Goal: Navigation & Orientation: Find specific page/section

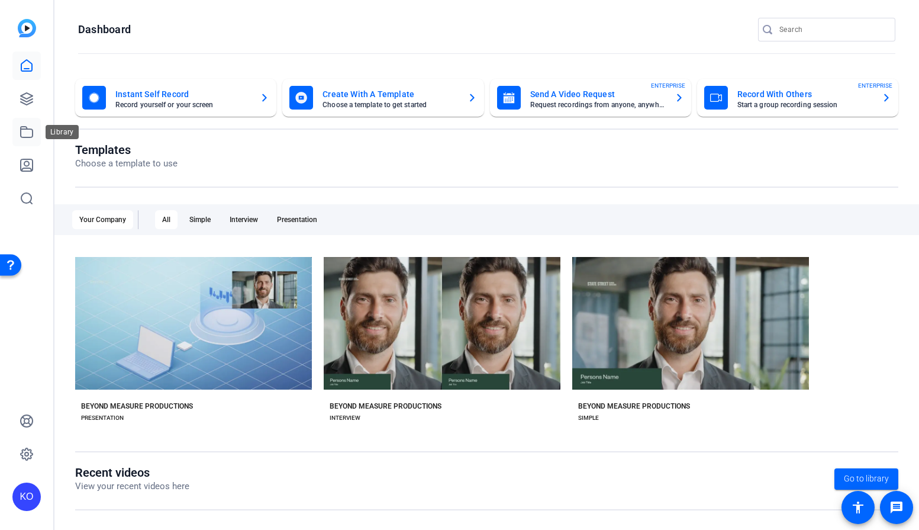
click at [23, 129] on icon at bounding box center [27, 132] width 12 height 11
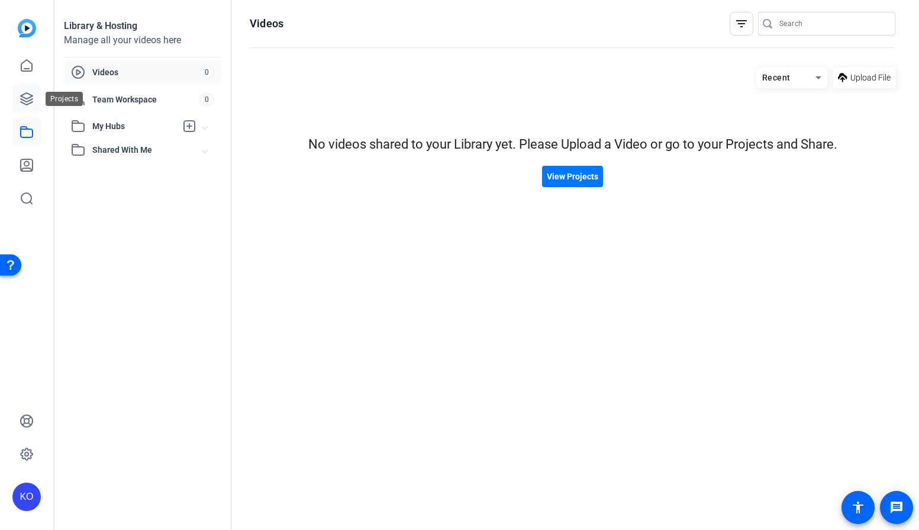
click at [31, 91] on link at bounding box center [26, 99] width 28 height 28
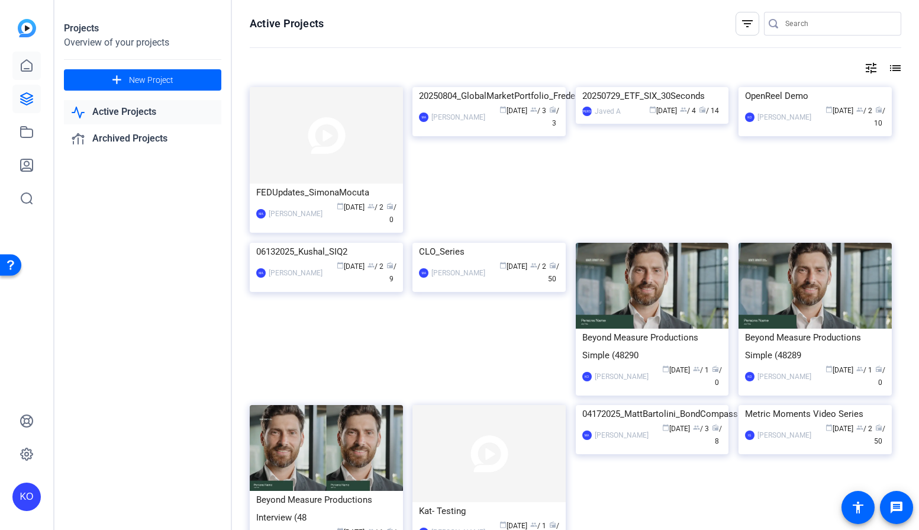
click at [22, 63] on icon at bounding box center [26, 65] width 11 height 11
